Goal: Information Seeking & Learning: Compare options

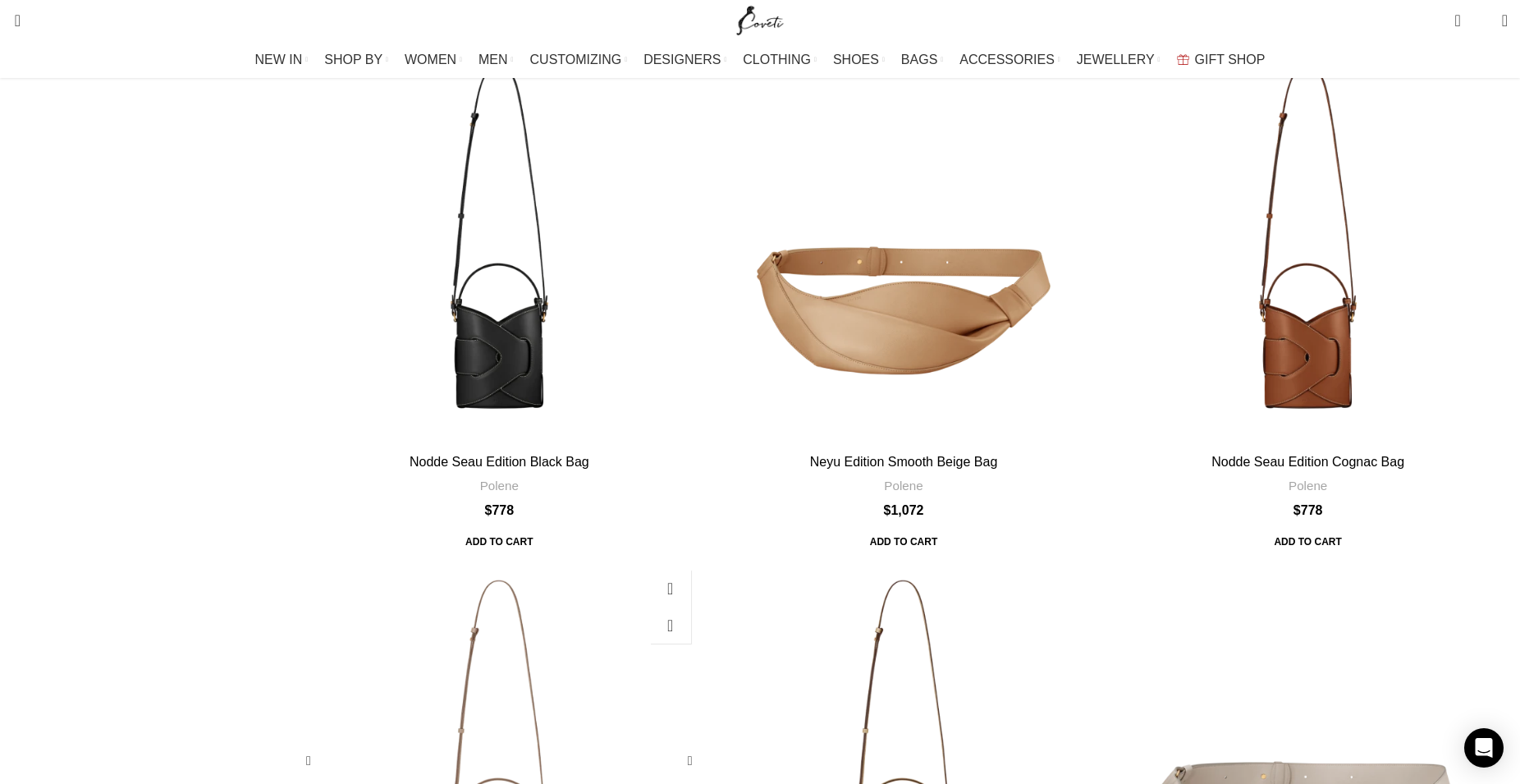
scroll to position [921, 0]
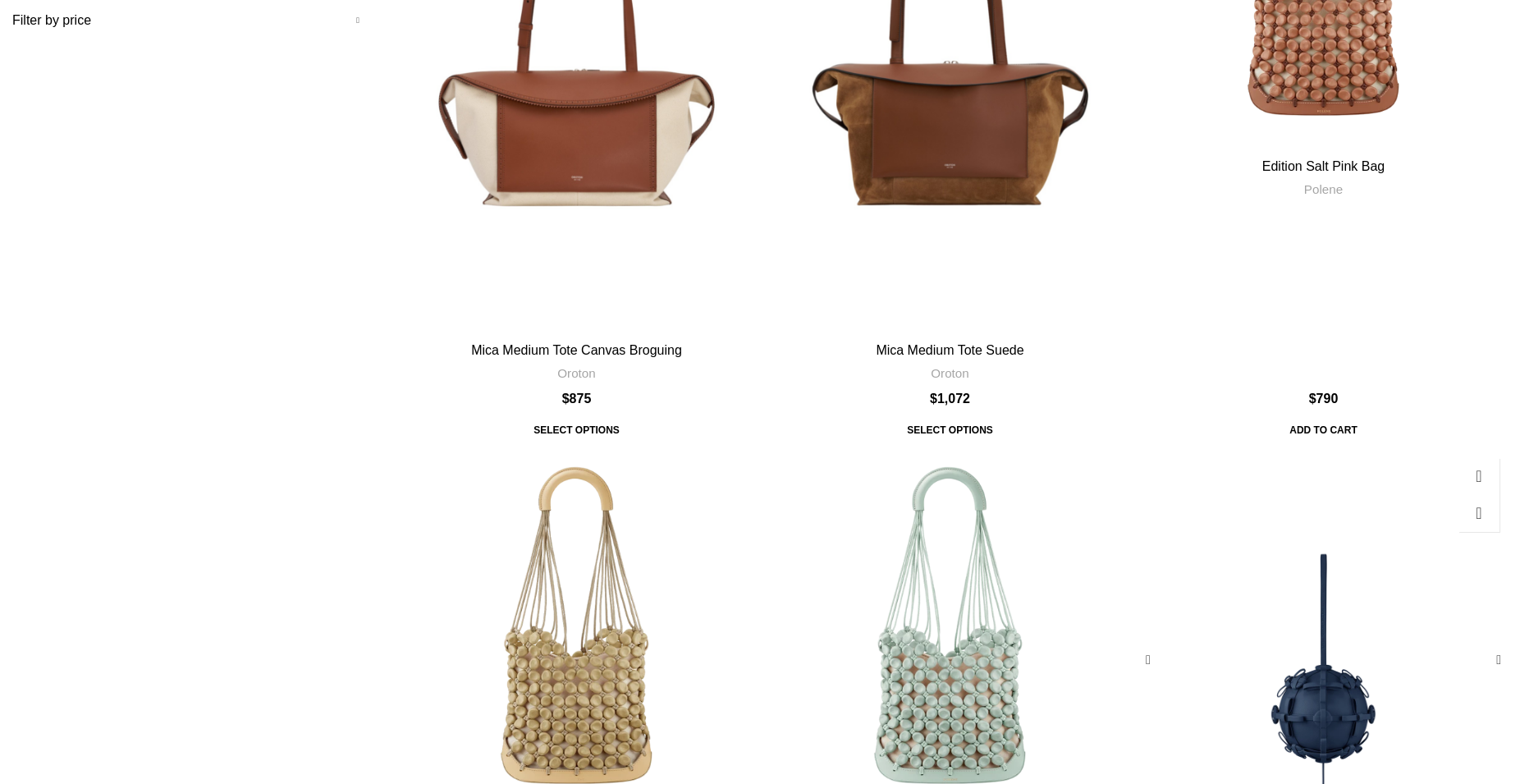
scroll to position [670, 0]
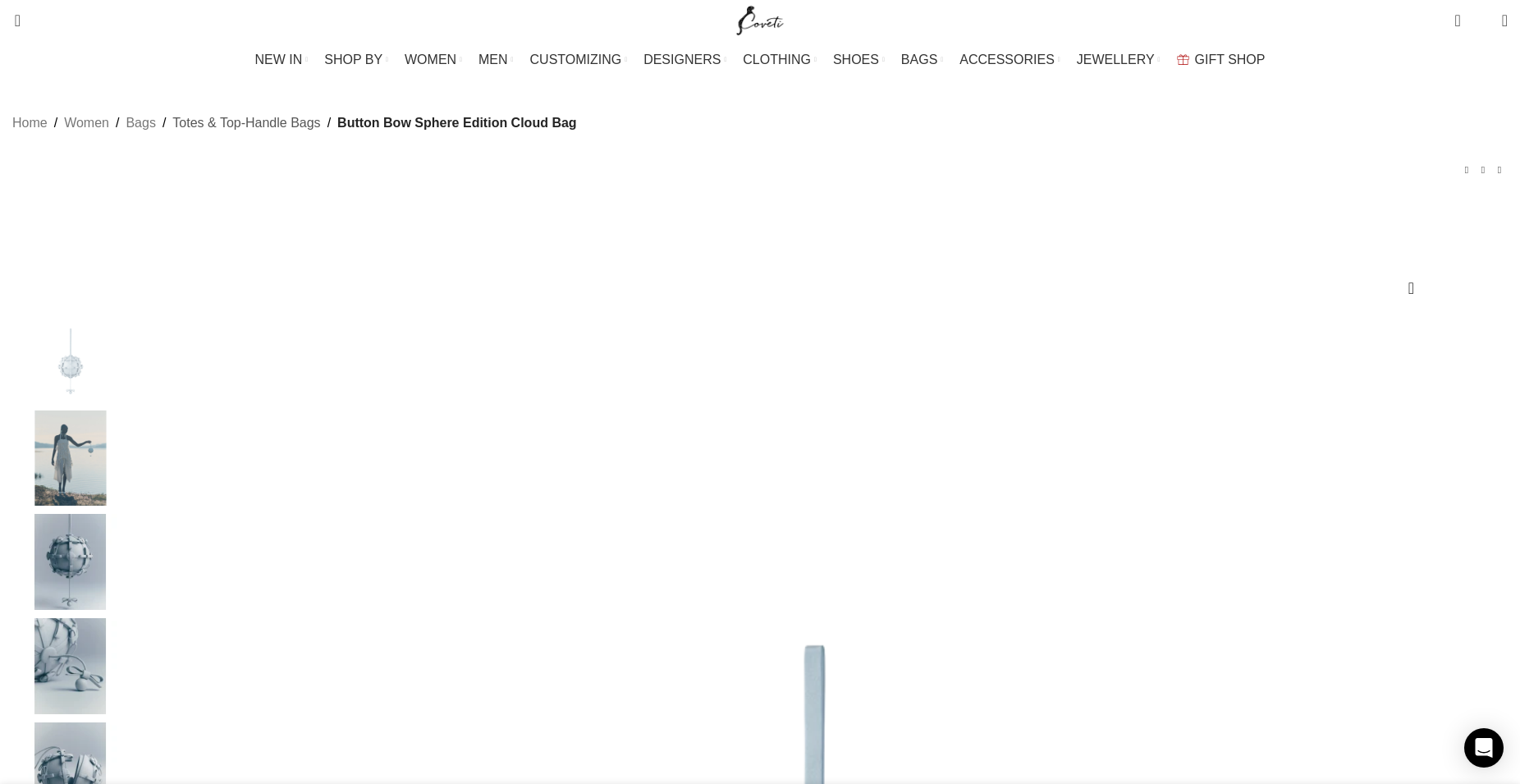
click at [320, 133] on link "Totes & Top-Handle Bags" at bounding box center [246, 123] width 148 height 21
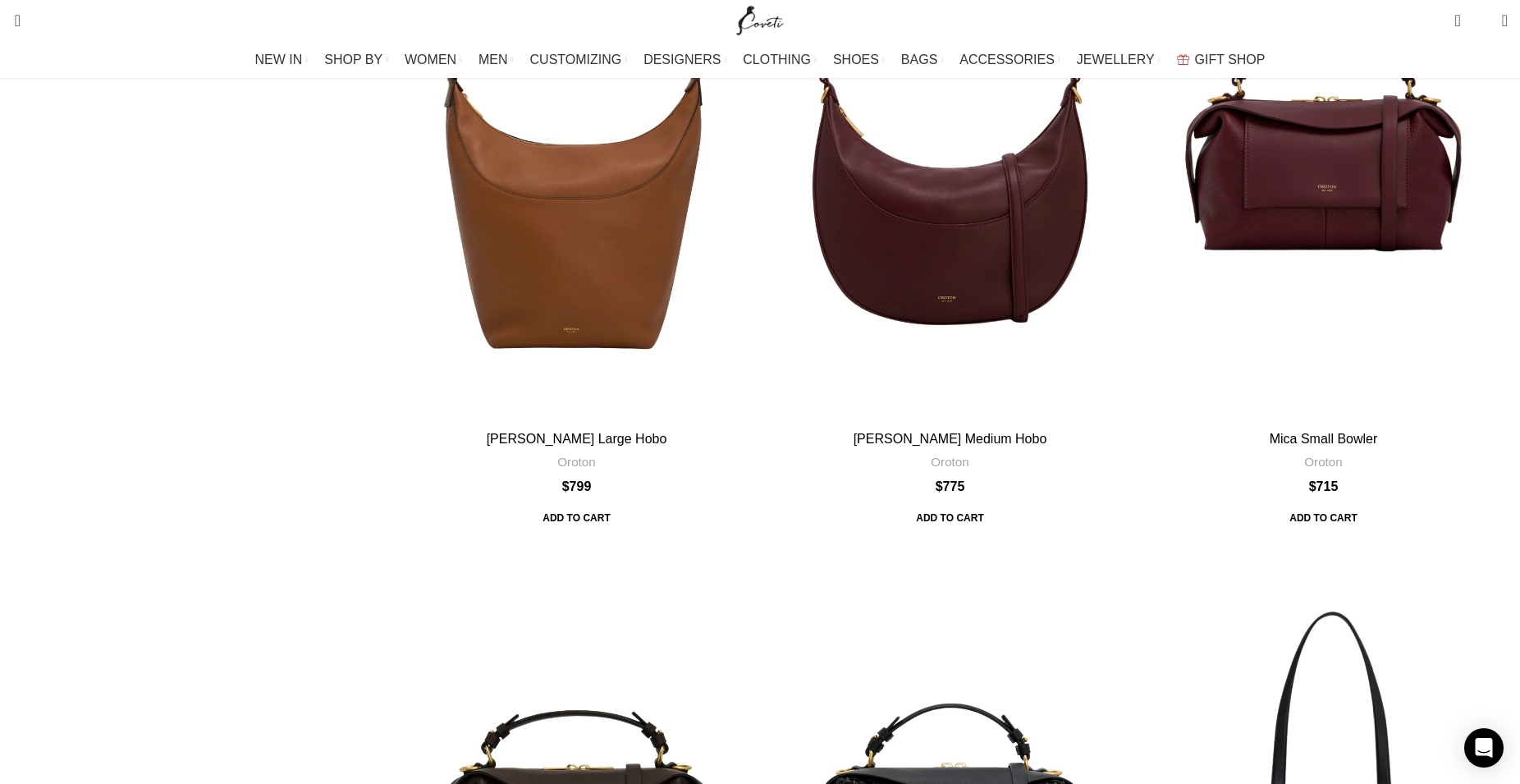
scroll to position [2846, 0]
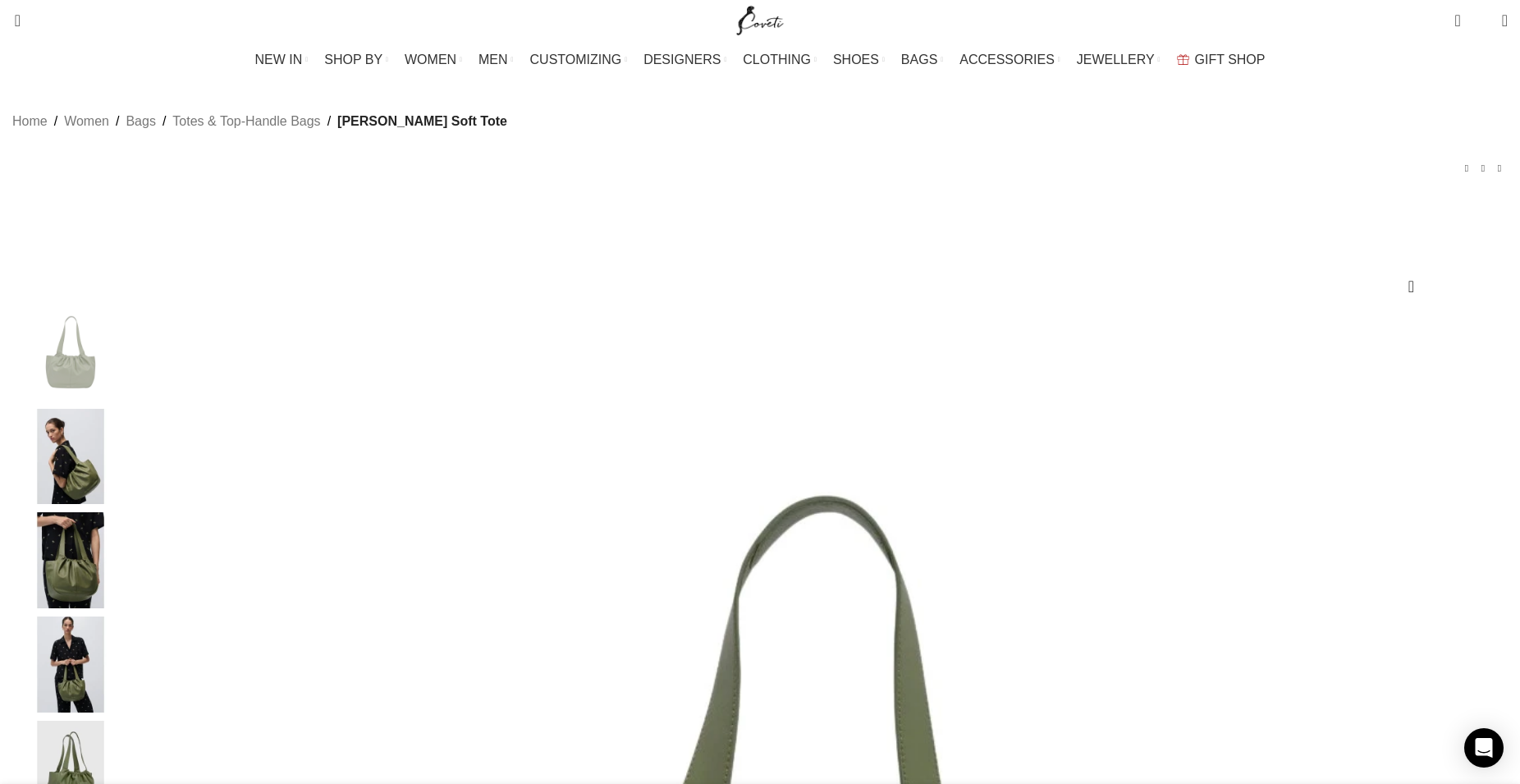
scroll to position [0, 172]
